Goal: Transaction & Acquisition: Purchase product/service

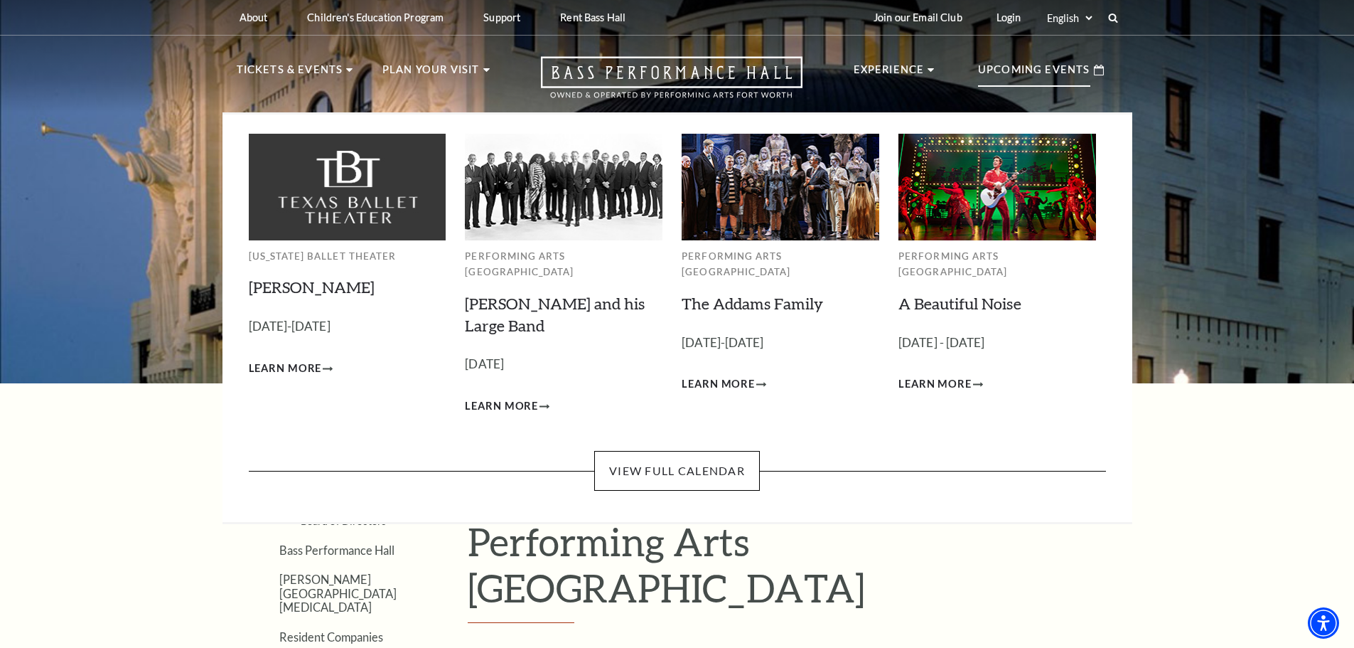
click at [1030, 72] on p "Upcoming Events" at bounding box center [1034, 74] width 112 height 26
click at [685, 451] on link "View Full Calendar" at bounding box center [677, 471] width 166 height 40
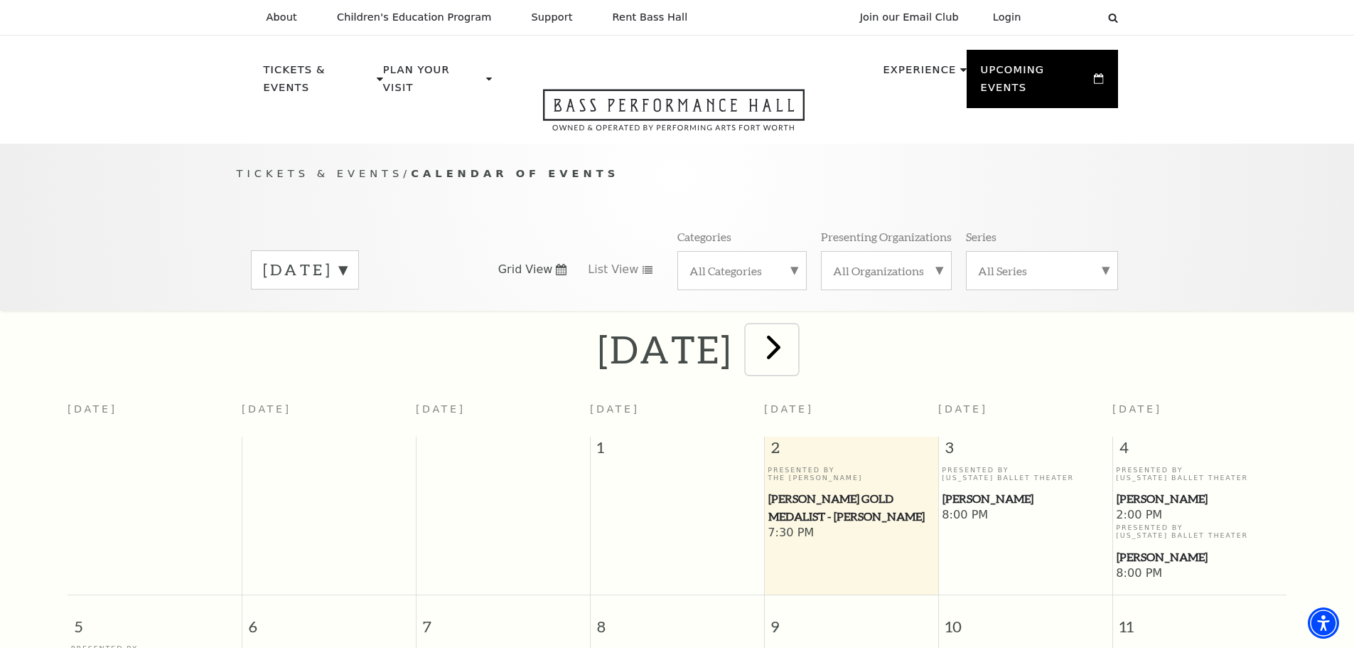
click at [794, 339] on span "next" at bounding box center [774, 346] width 41 height 41
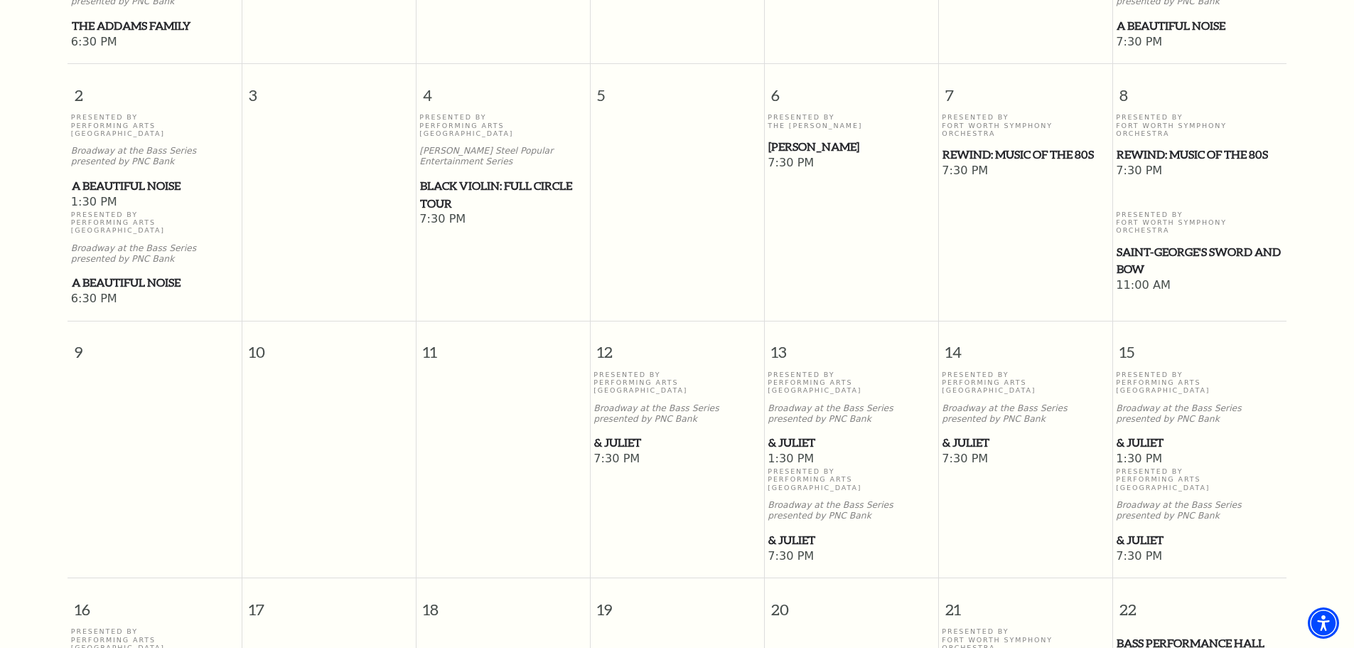
scroll to position [623, 0]
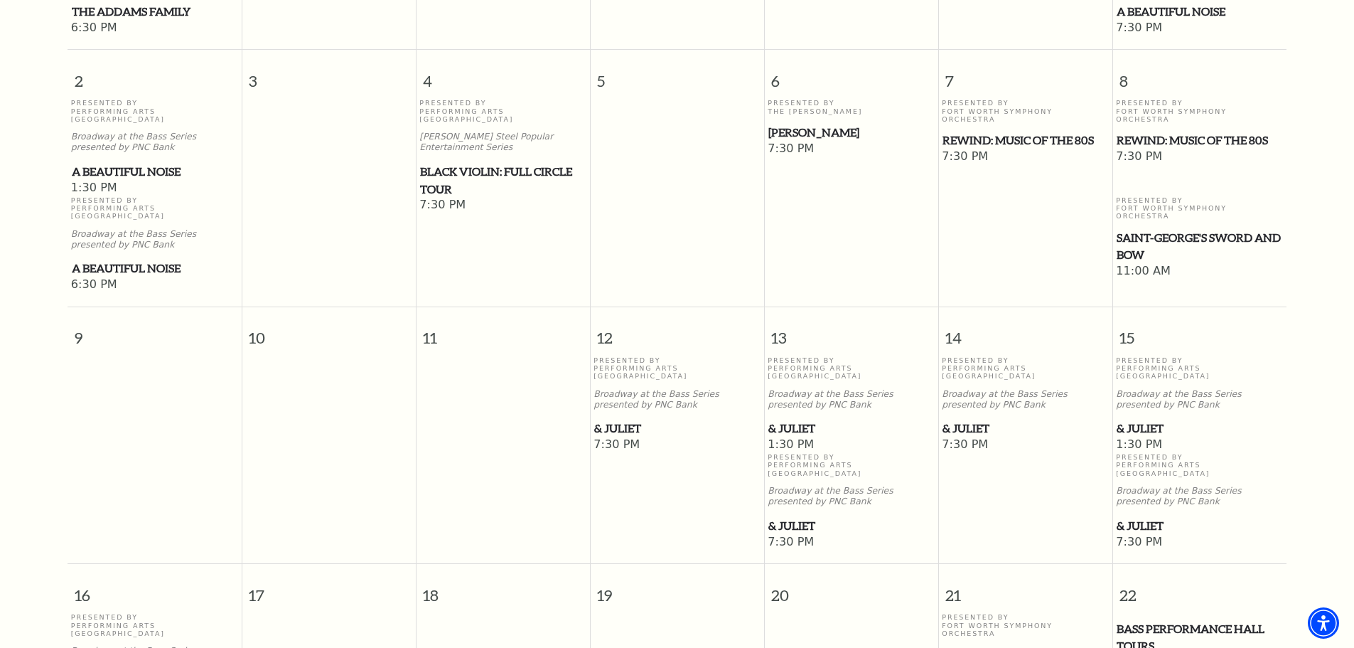
drag, startPoint x: 1180, startPoint y: 193, endPoint x: 1254, endPoint y: 235, distance: 85.0
click at [1254, 264] on span "11:00 AM" at bounding box center [1199, 272] width 167 height 16
click at [1192, 229] on span "Saint-George's Sword and Bow" at bounding box center [1200, 246] width 166 height 35
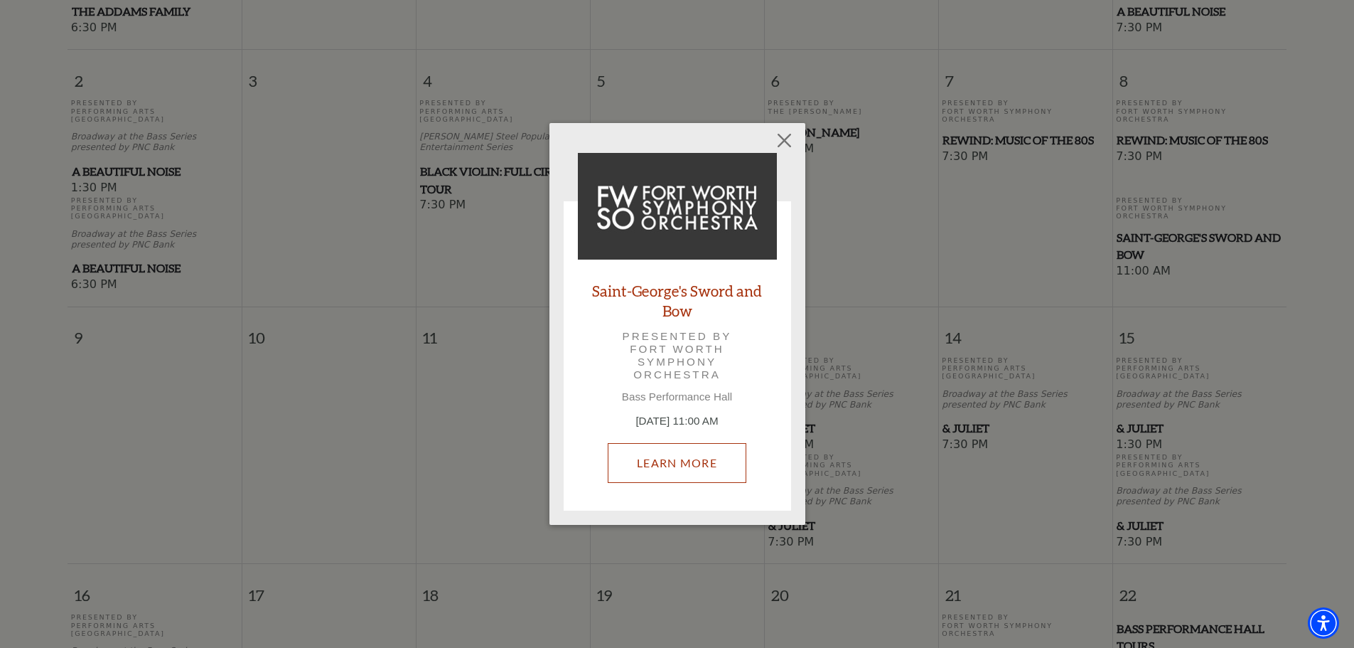
click at [696, 453] on link "Learn More" at bounding box center [677, 463] width 139 height 40
click at [786, 139] on button "Close" at bounding box center [784, 140] width 27 height 27
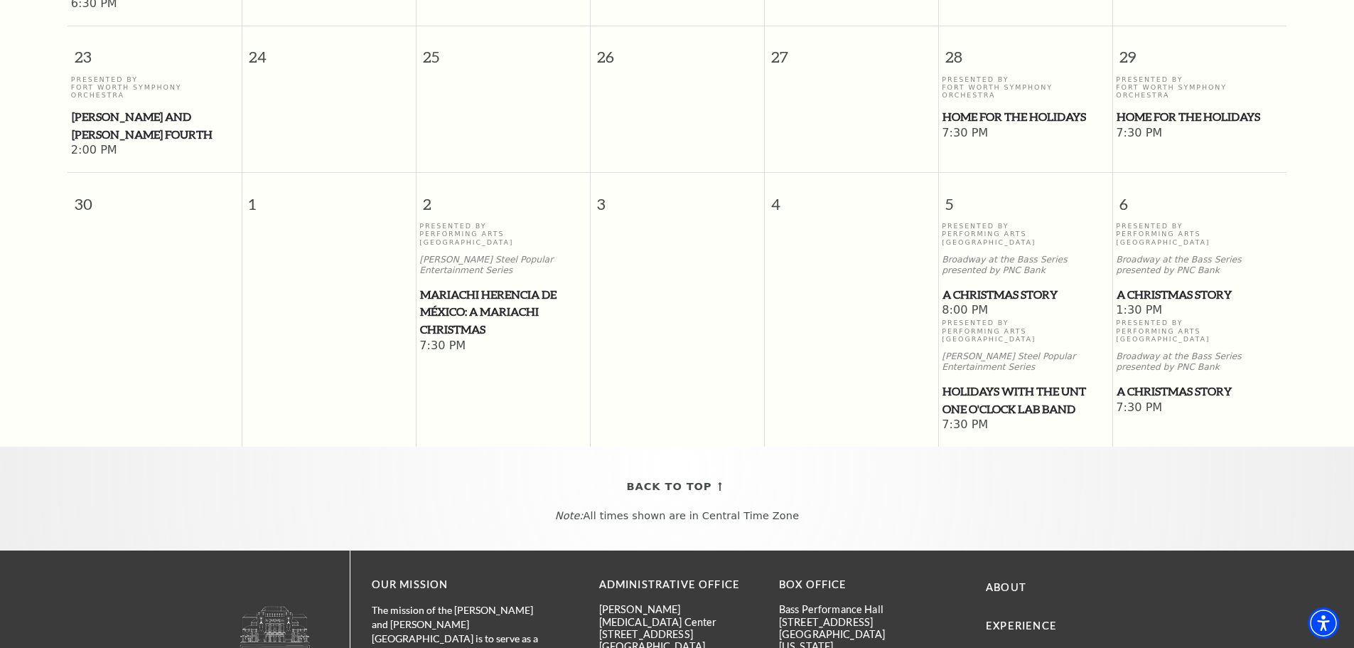
scroll to position [1476, 0]
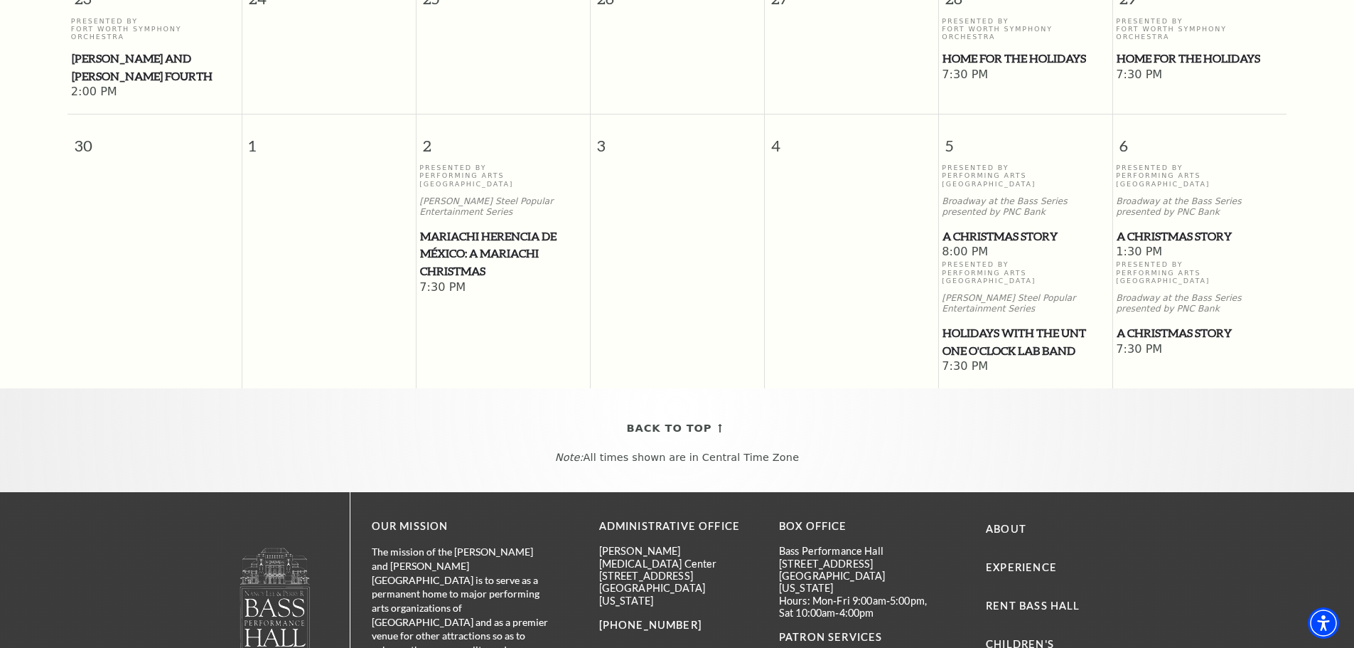
click at [500, 227] on span "Mariachi Herencia de México: A Mariachi Christmas" at bounding box center [503, 253] width 166 height 53
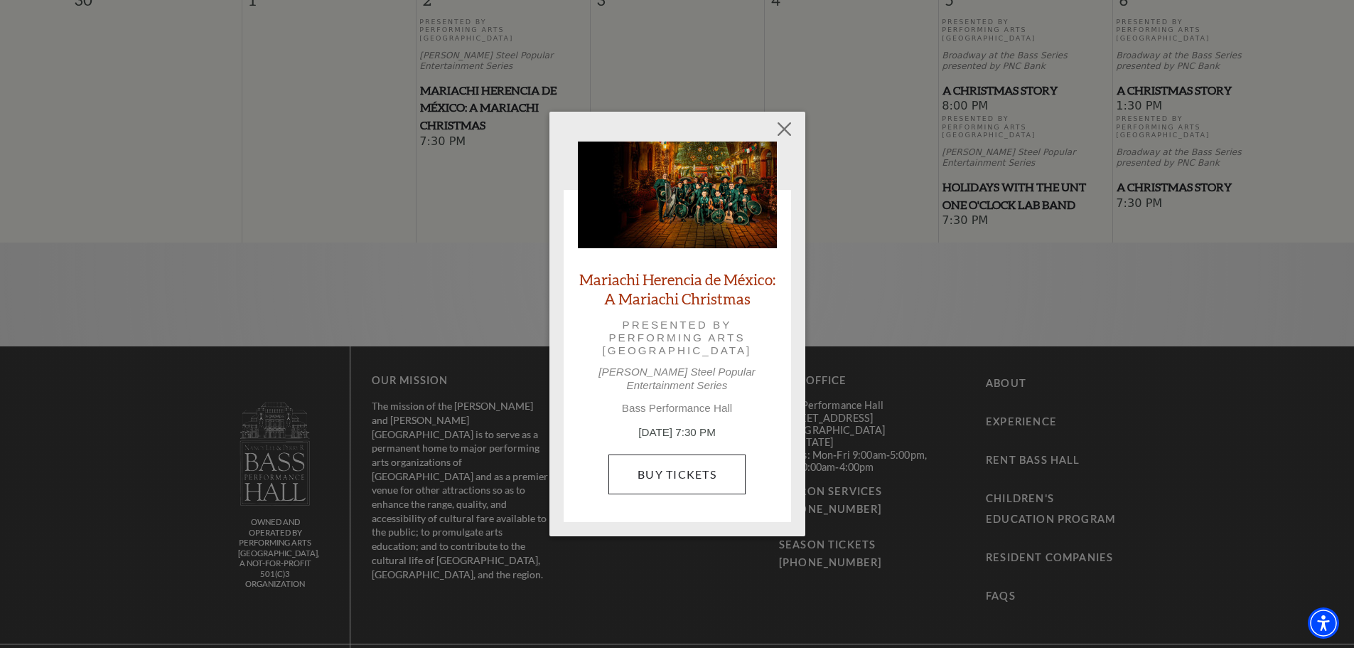
scroll to position [1634, 0]
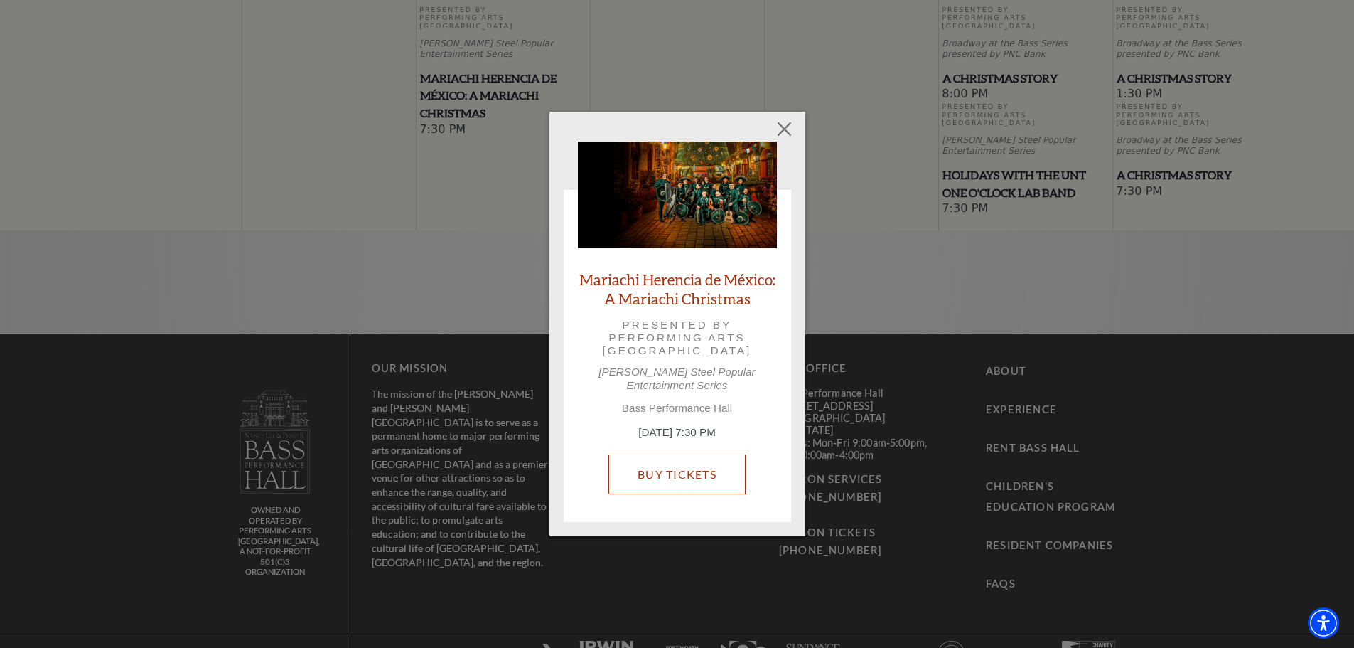
click at [712, 471] on link "Buy Tickets" at bounding box center [677, 474] width 137 height 40
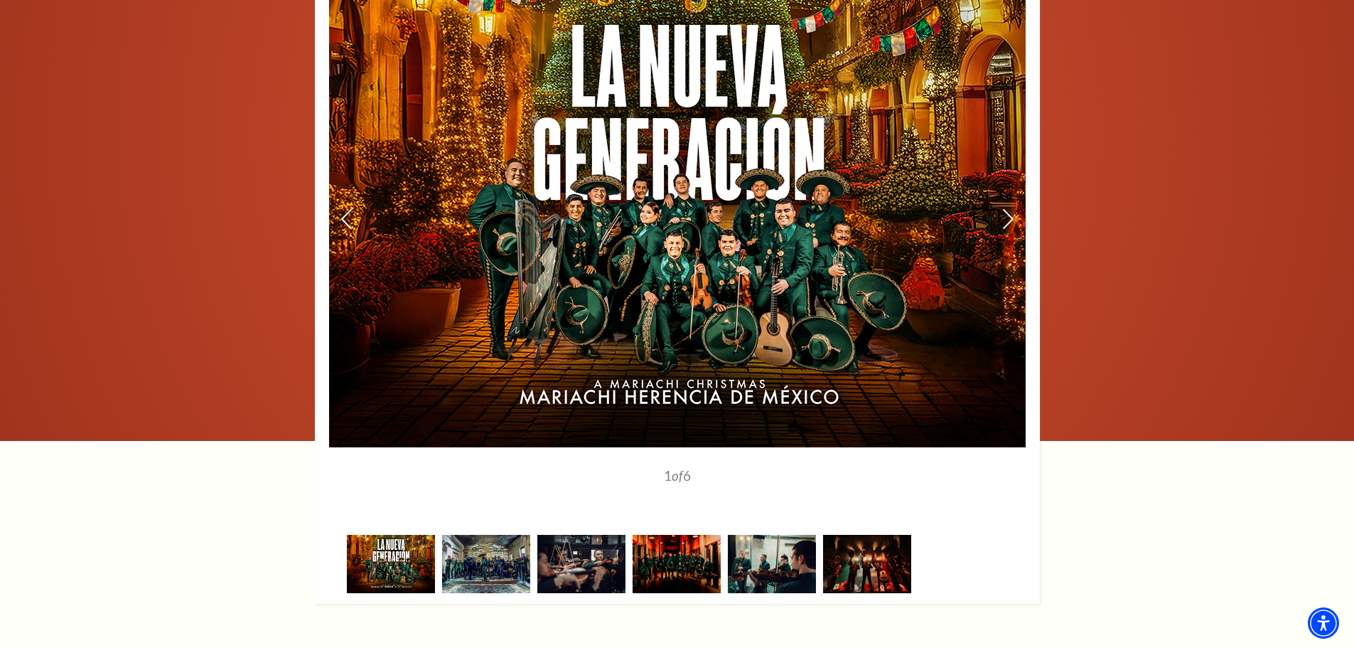
scroll to position [1635, 0]
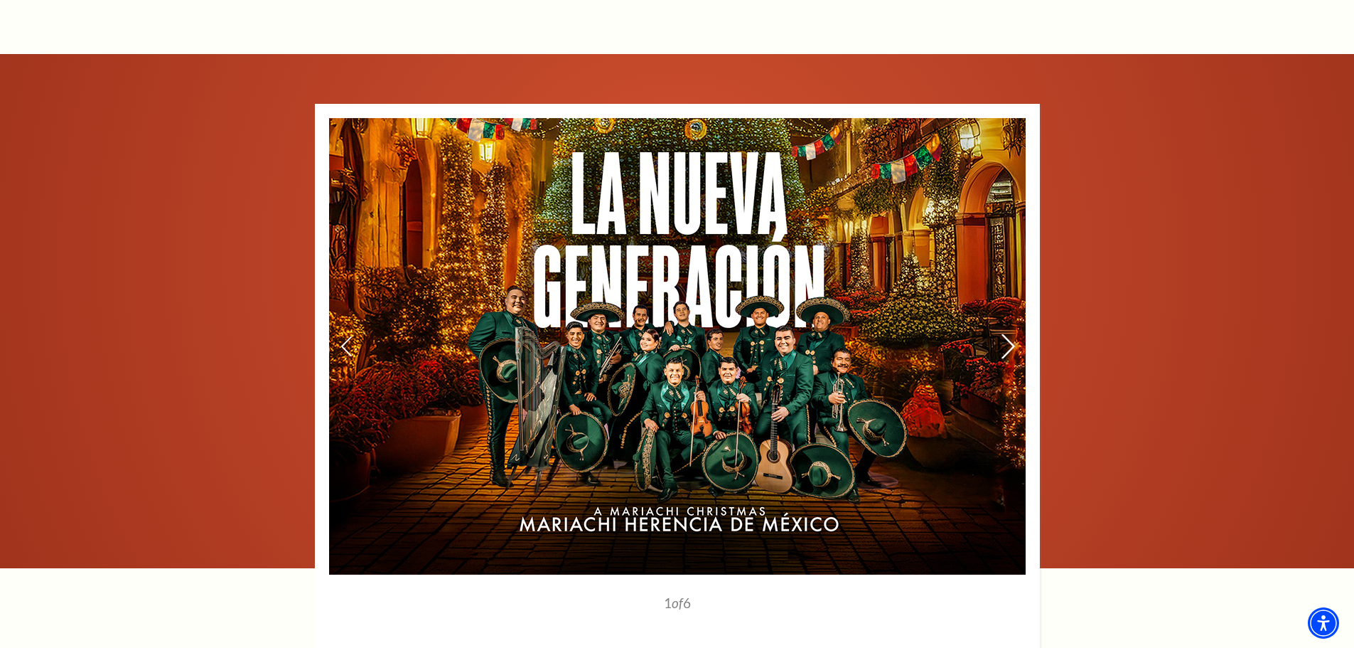
click at [1014, 333] on use at bounding box center [1008, 345] width 13 height 25
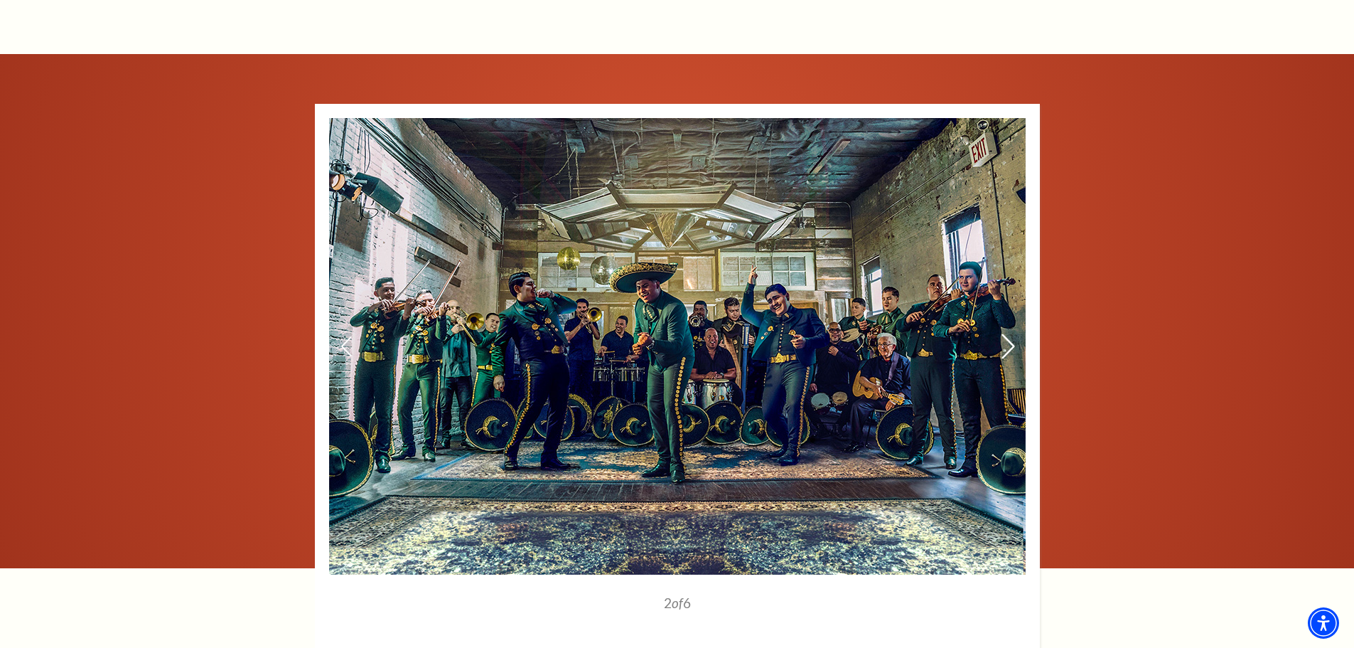
click at [1012, 333] on use at bounding box center [1008, 345] width 13 height 25
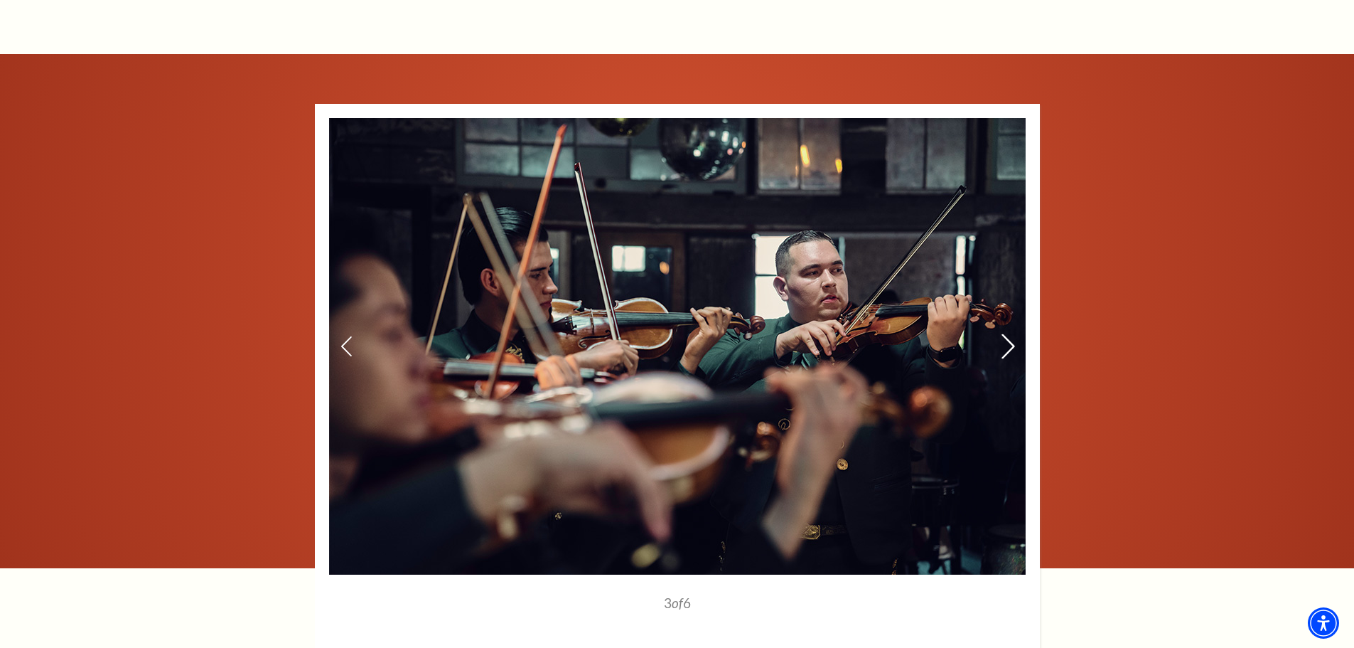
click at [1008, 333] on icon at bounding box center [1007, 345] width 15 height 25
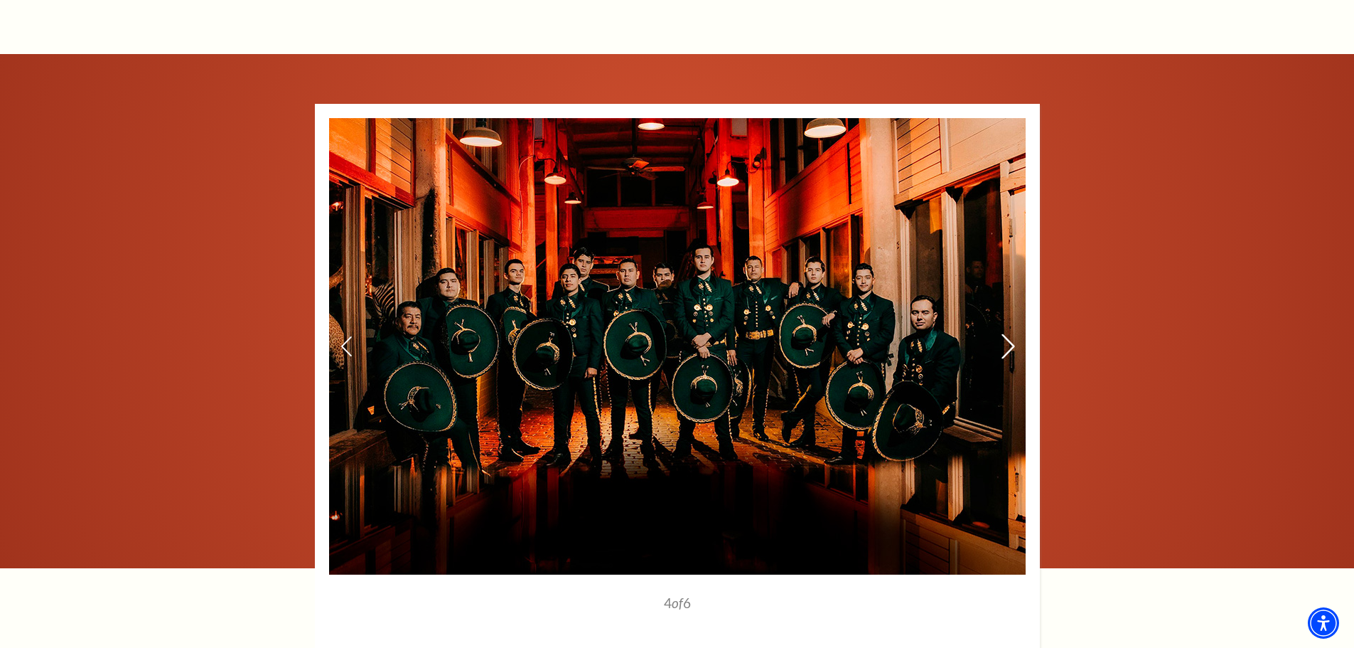
click at [1008, 333] on icon at bounding box center [1007, 345] width 15 height 25
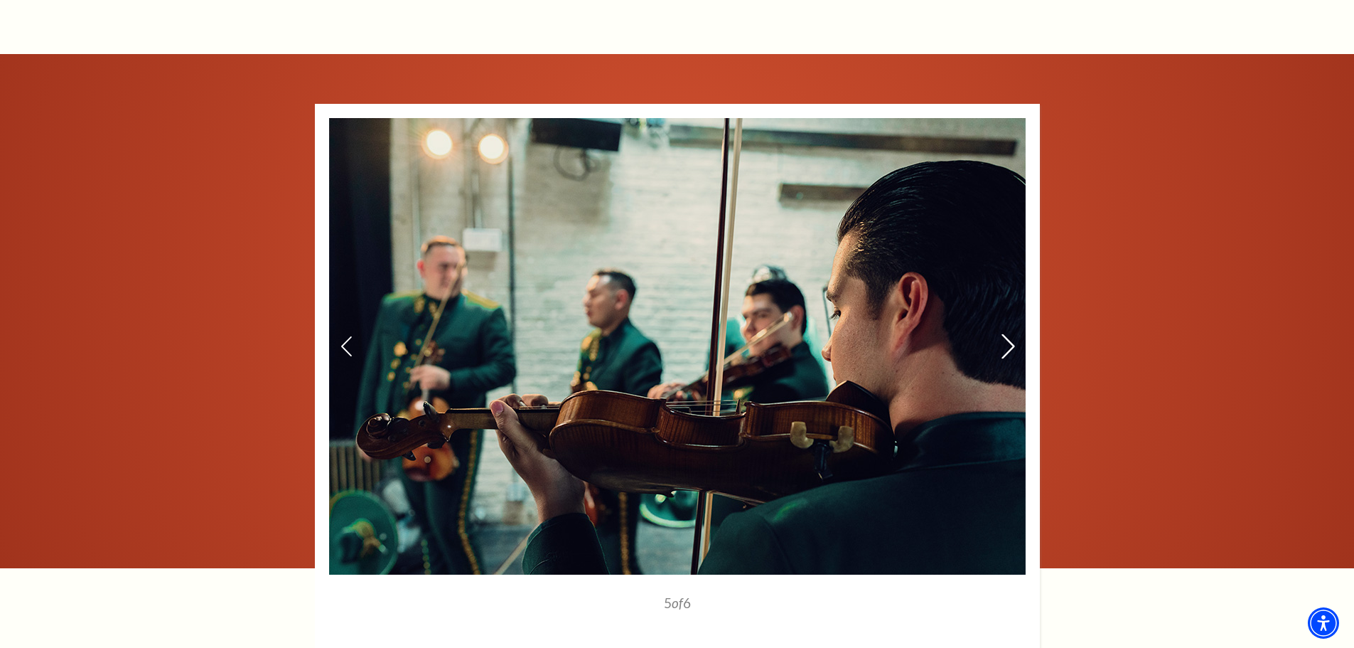
click at [1008, 333] on icon at bounding box center [1007, 345] width 15 height 25
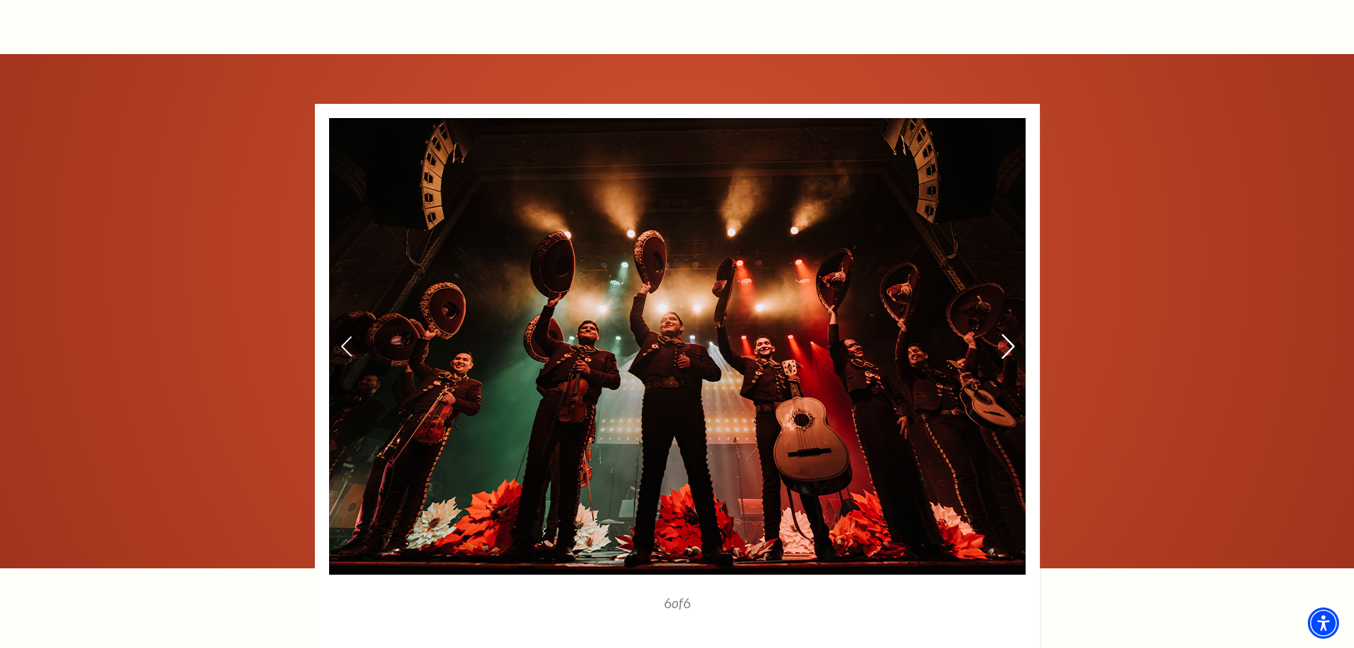
scroll to position [1351, 0]
